Goal: Task Accomplishment & Management: Manage account settings

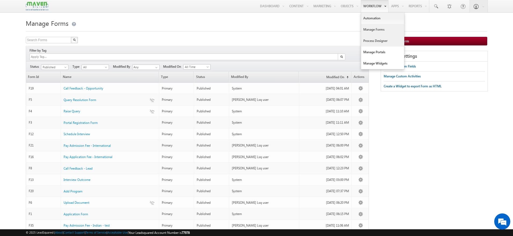
click at [381, 38] on link "Process Designer" at bounding box center [382, 40] width 43 height 11
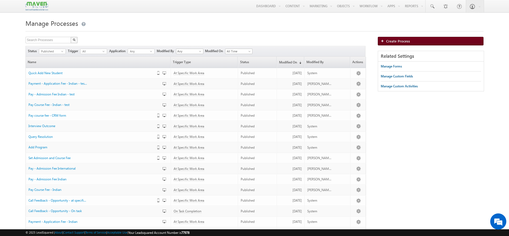
click at [382, 40] on img at bounding box center [383, 40] width 5 height 3
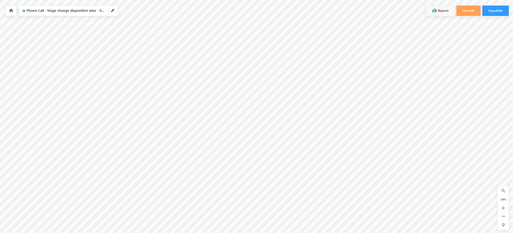
scroll to position [17, 179]
click at [11, 14] on div at bounding box center [11, 11] width 11 height 10
click at [13, 14] on div at bounding box center [11, 11] width 11 height 10
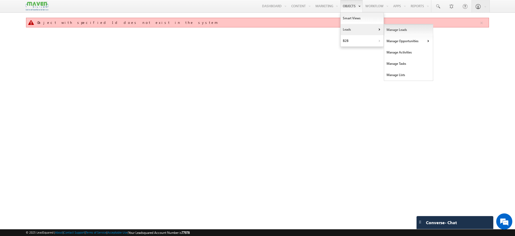
click at [387, 31] on link "Manage Leads" at bounding box center [408, 29] width 49 height 11
click at [388, 29] on link "Manage Leads" at bounding box center [408, 29] width 49 height 11
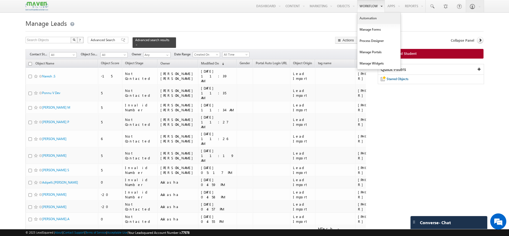
click at [371, 15] on link "Automation" at bounding box center [378, 18] width 43 height 11
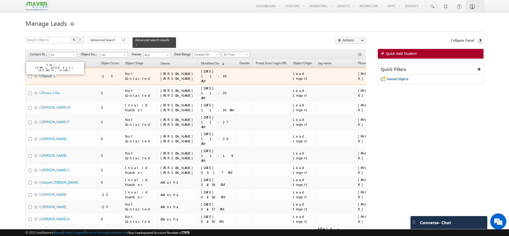
click at [53, 74] on link "Naresh .S" at bounding box center [48, 76] width 13 height 4
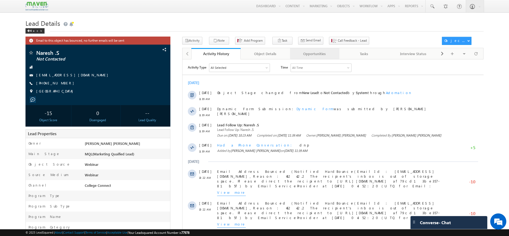
click at [315, 56] on div "Opportunities" at bounding box center [314, 53] width 40 height 6
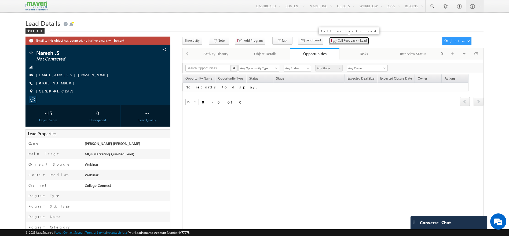
click at [338, 41] on span "Call Feedback - Lead" at bounding box center [352, 40] width 29 height 5
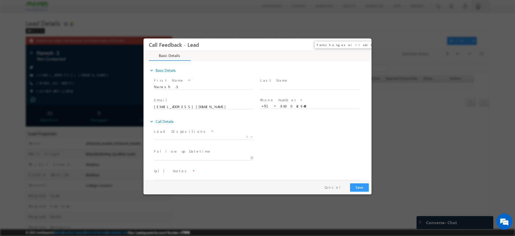
click at [362, 43] on button "×" at bounding box center [363, 45] width 9 height 10
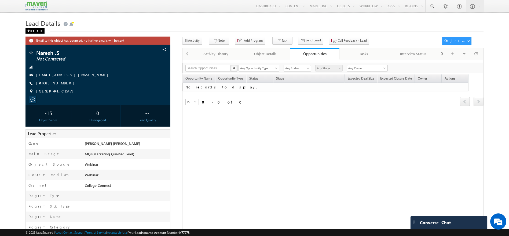
click at [35, 31] on div "Back" at bounding box center [34, 30] width 19 height 5
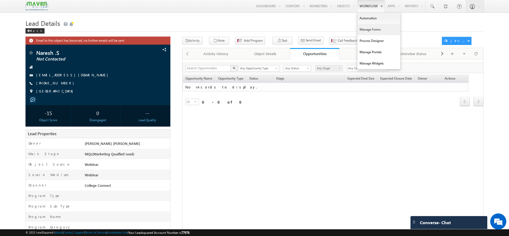
click at [376, 31] on link "Manage Forms" at bounding box center [378, 29] width 43 height 11
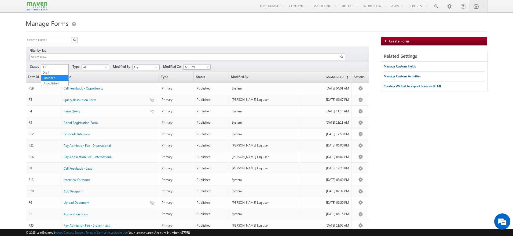
click at [66, 66] on span at bounding box center [66, 68] width 4 height 4
click at [59, 71] on link "Draft" at bounding box center [54, 72] width 27 height 5
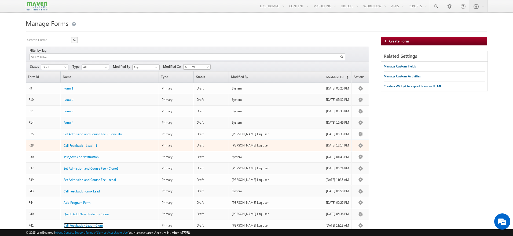
scroll to position [34, 0]
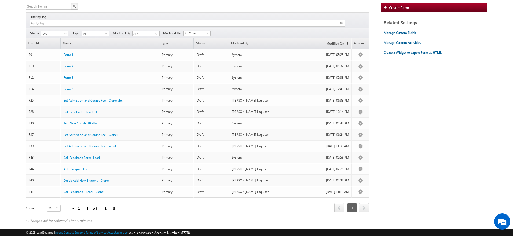
drag, startPoint x: 83, startPoint y: 163, endPoint x: 398, endPoint y: 107, distance: 320.4
click at [398, 107] on div "Search Forms X 13 results found Filter by Tag Filters Status All" at bounding box center [257, 115] width 462 height 225
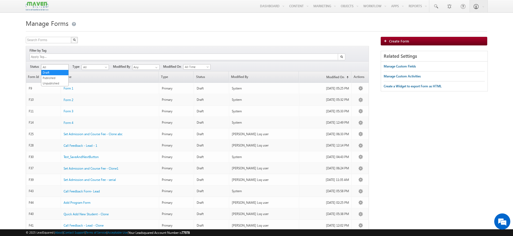
click at [65, 66] on span at bounding box center [66, 68] width 4 height 4
click at [56, 76] on link "Published" at bounding box center [54, 77] width 27 height 5
